Goal: Find specific page/section: Find specific page/section

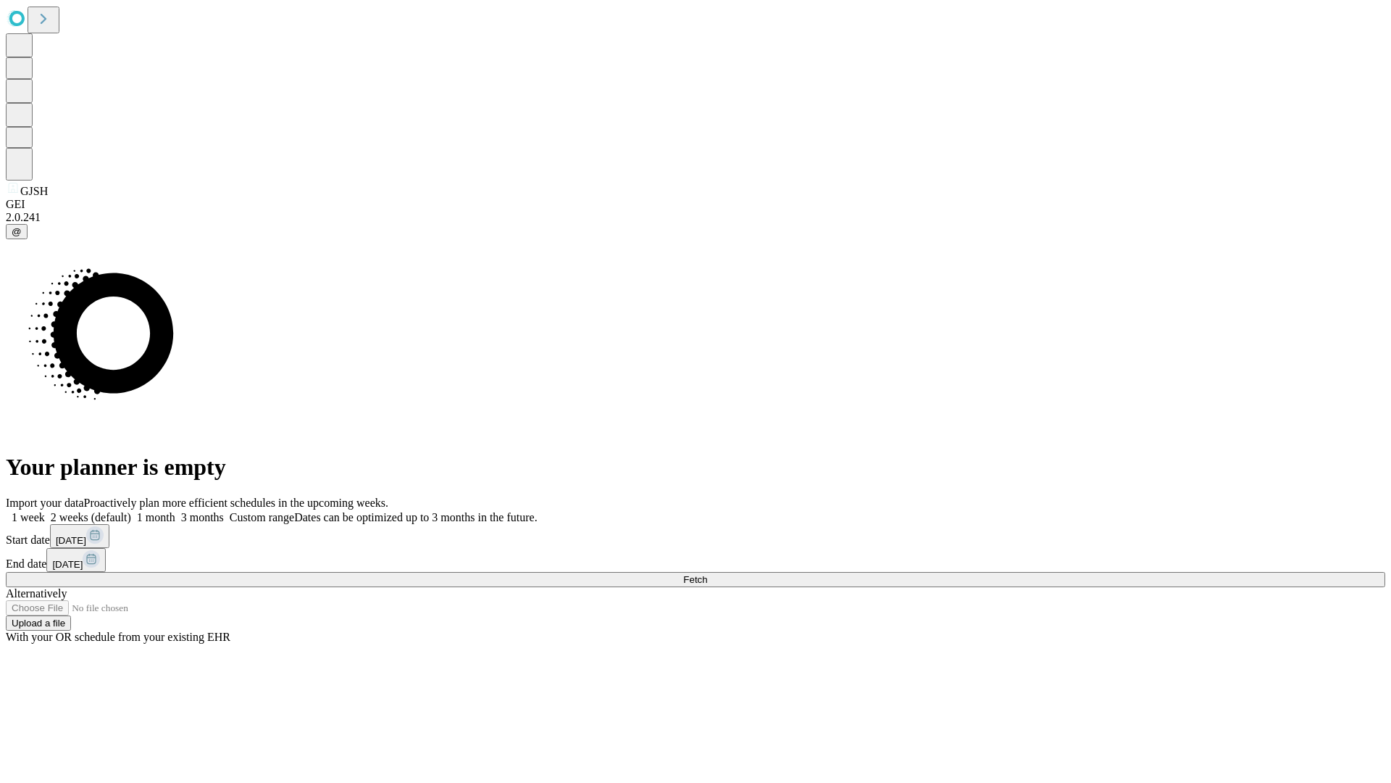
click at [707, 574] on span "Fetch" at bounding box center [695, 579] width 24 height 11
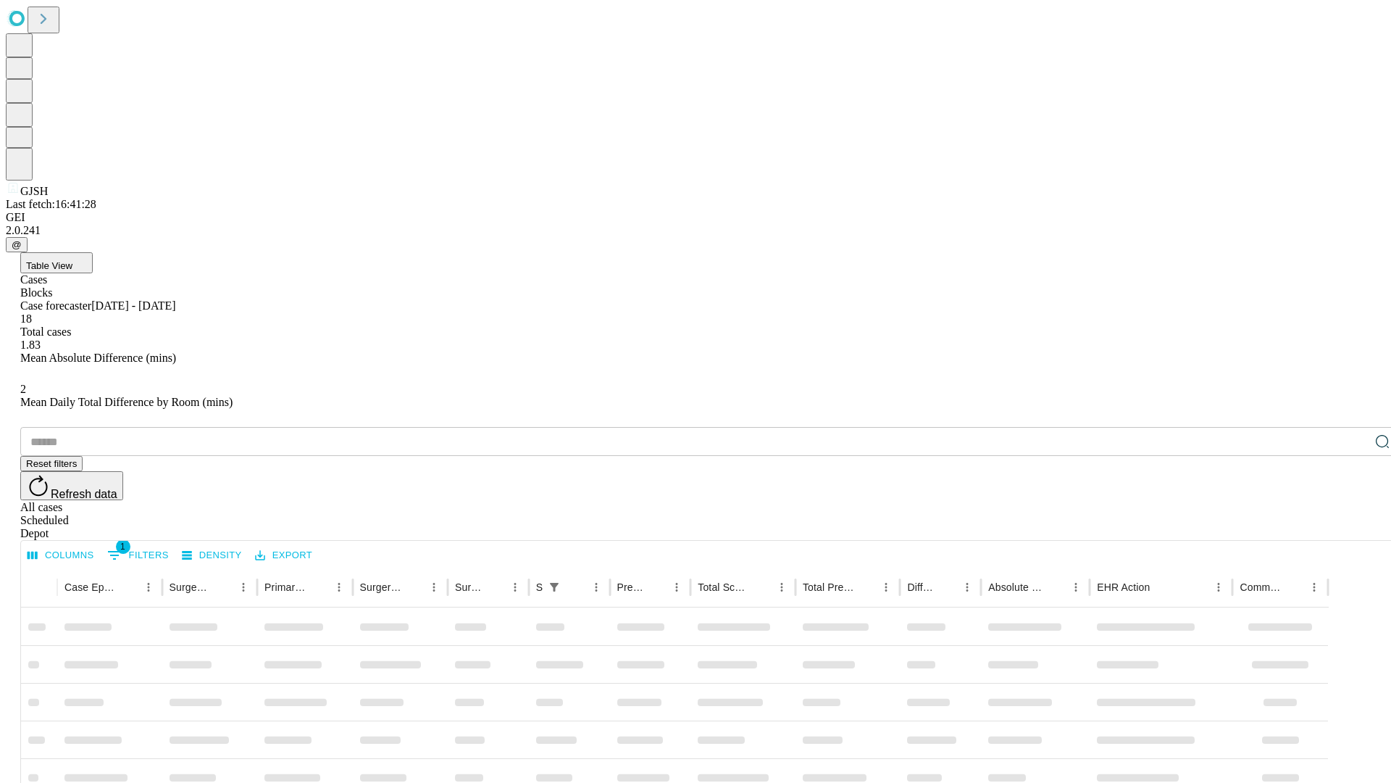
click at [1354, 527] on div "Depot" at bounding box center [710, 533] width 1380 height 13
